Goal: Information Seeking & Learning: Learn about a topic

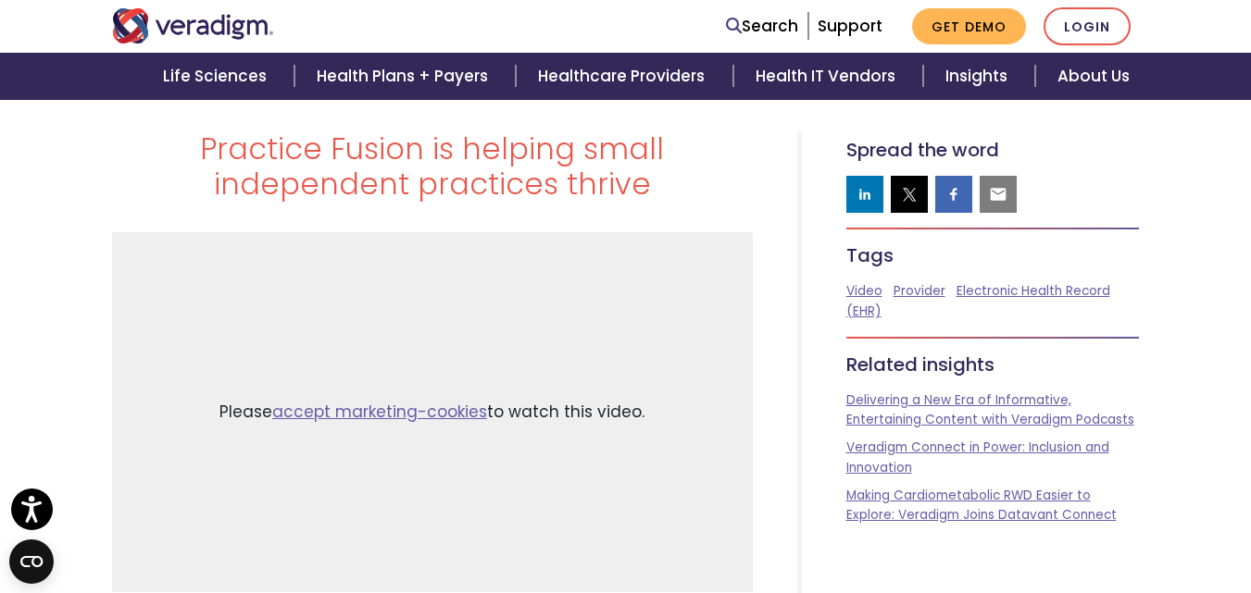
scroll to position [93, 0]
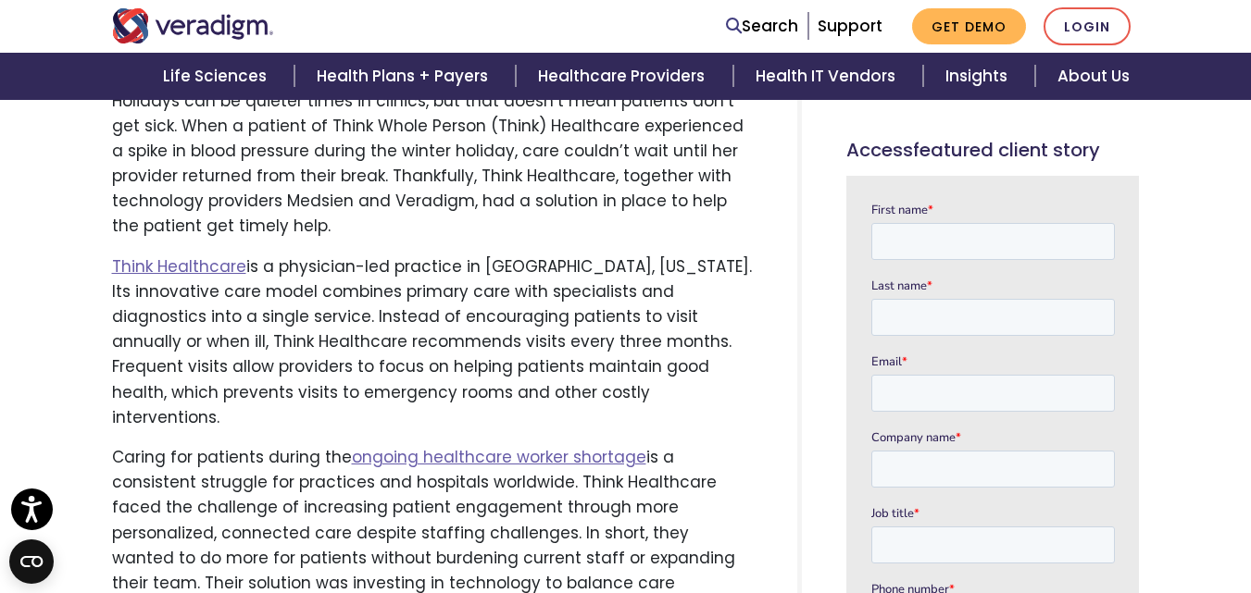
scroll to position [741, 0]
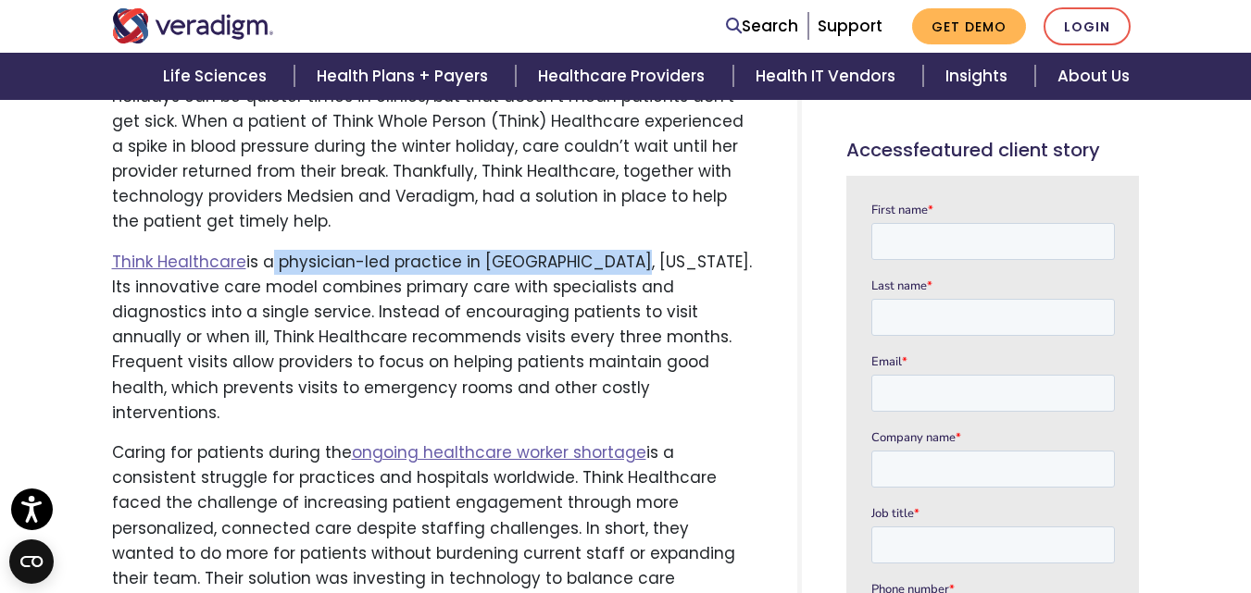
drag, startPoint x: 263, startPoint y: 262, endPoint x: 626, endPoint y: 263, distance: 362.9
click at [626, 263] on p "Think Healthcare is a physician-led practice in [GEOGRAPHIC_DATA], [US_STATE]. …" at bounding box center [432, 338] width 641 height 176
copy p "a physician-led practice in [GEOGRAPHIC_DATA], [US_STATE]."
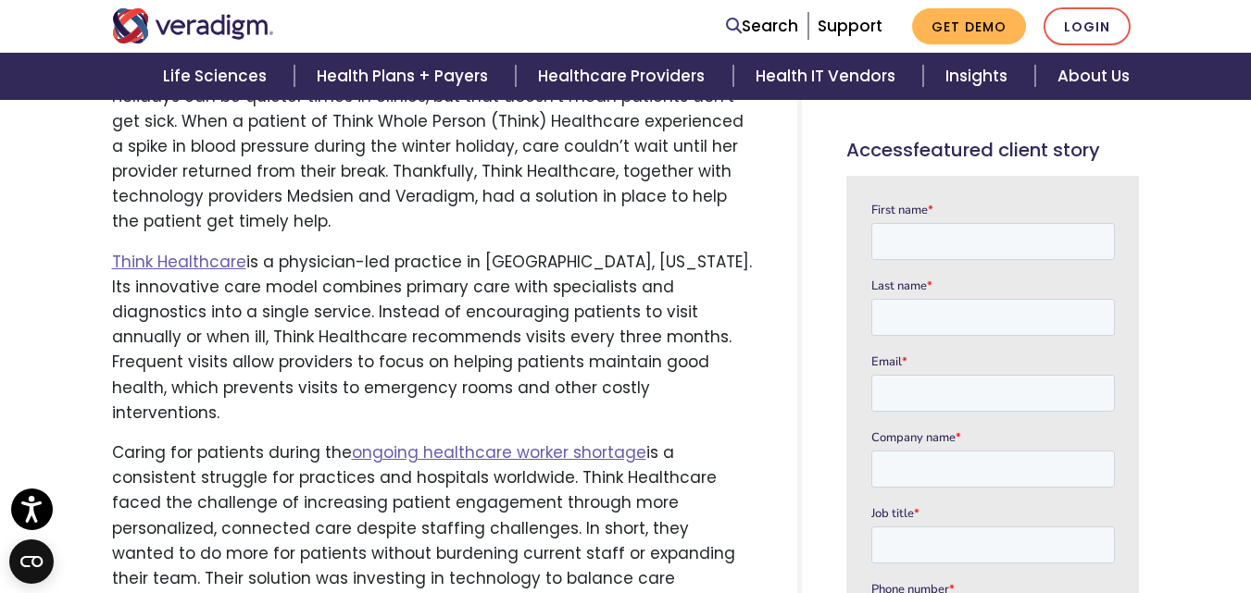
click at [454, 290] on p "Think Healthcare is a physician-led practice in [GEOGRAPHIC_DATA], [US_STATE]. …" at bounding box center [432, 338] width 641 height 176
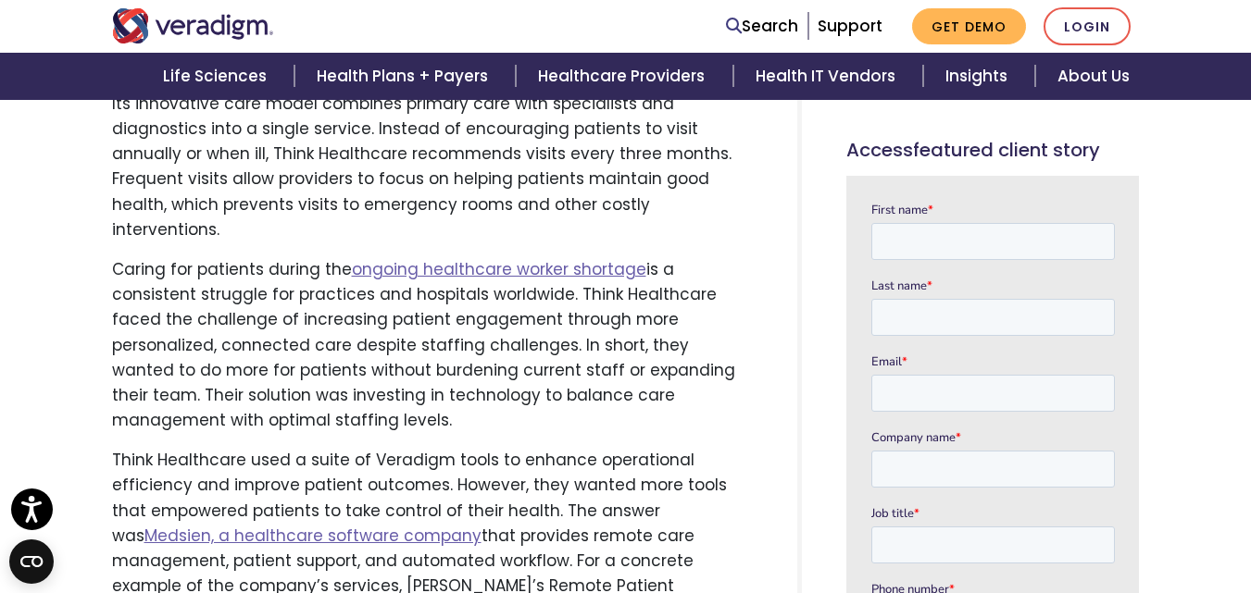
scroll to position [926, 0]
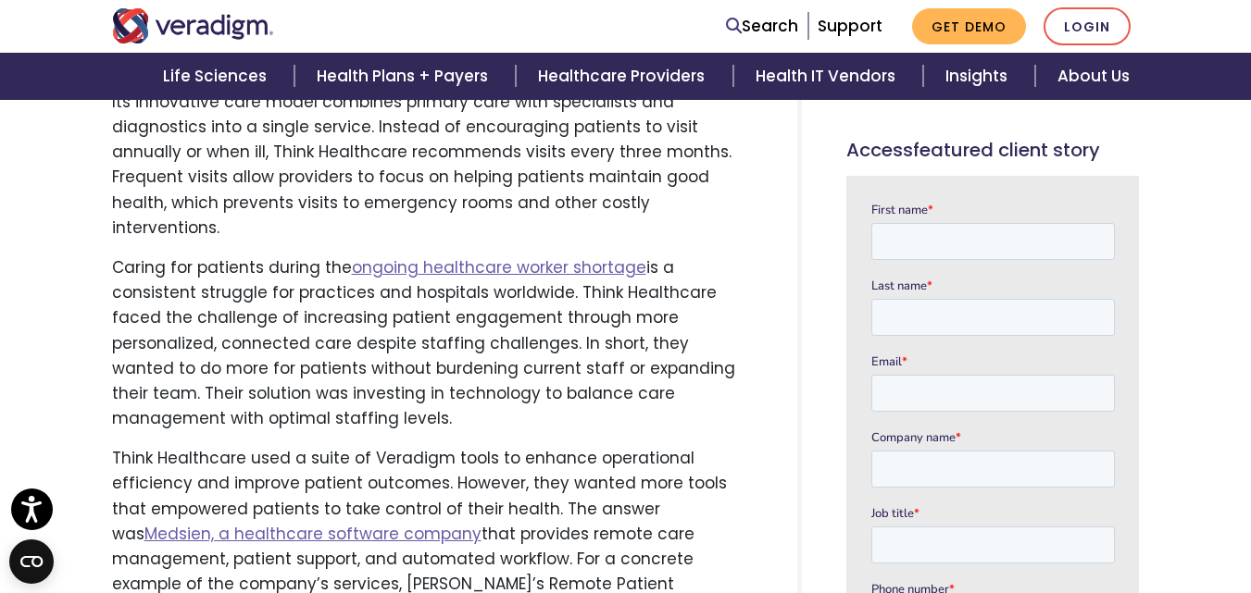
click at [401, 388] on p "Caring for patients during the ongoing healthcare worker shortage is a consiste…" at bounding box center [432, 344] width 641 height 176
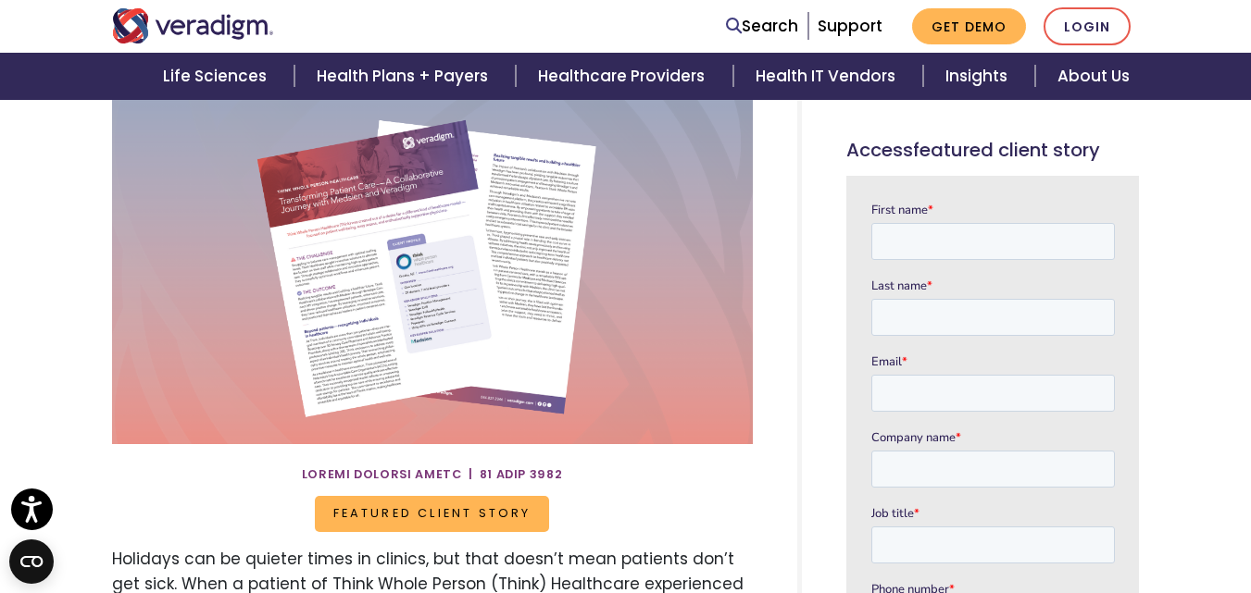
scroll to position [0, 0]
